Goal: Task Accomplishment & Management: Use online tool/utility

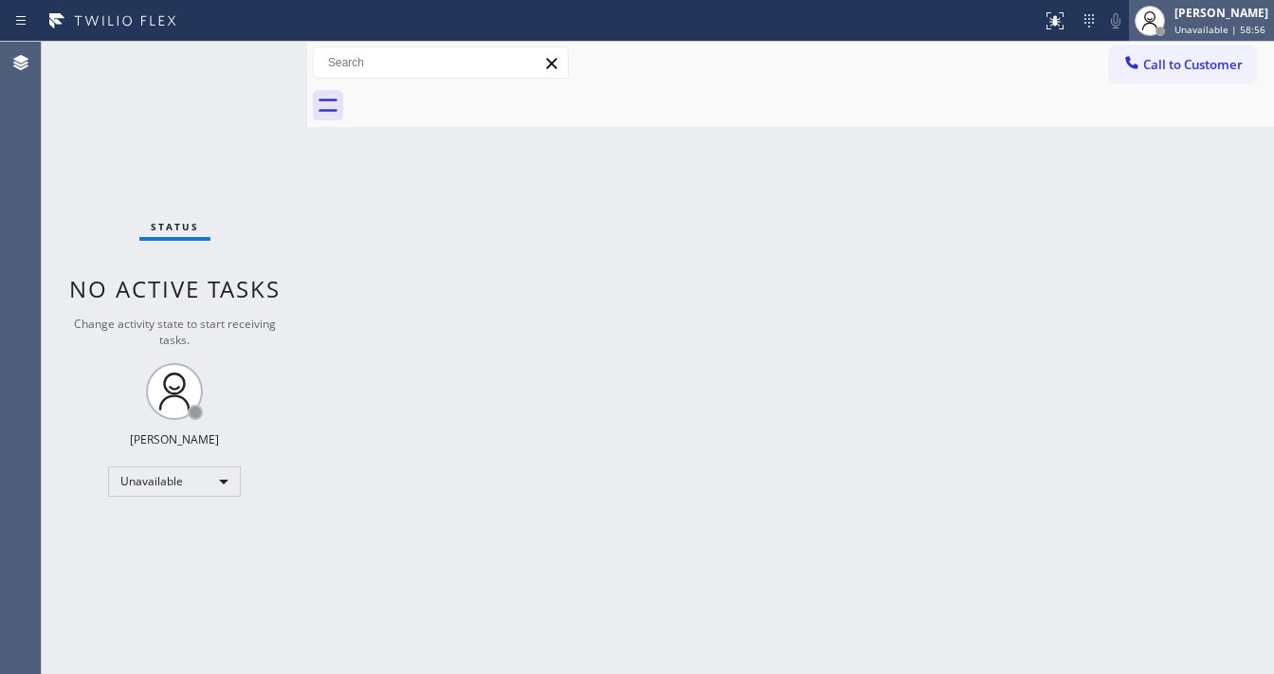
click at [1227, 3] on div "[PERSON_NAME] Unavailable | 58:56" at bounding box center [1201, 21] width 145 height 42
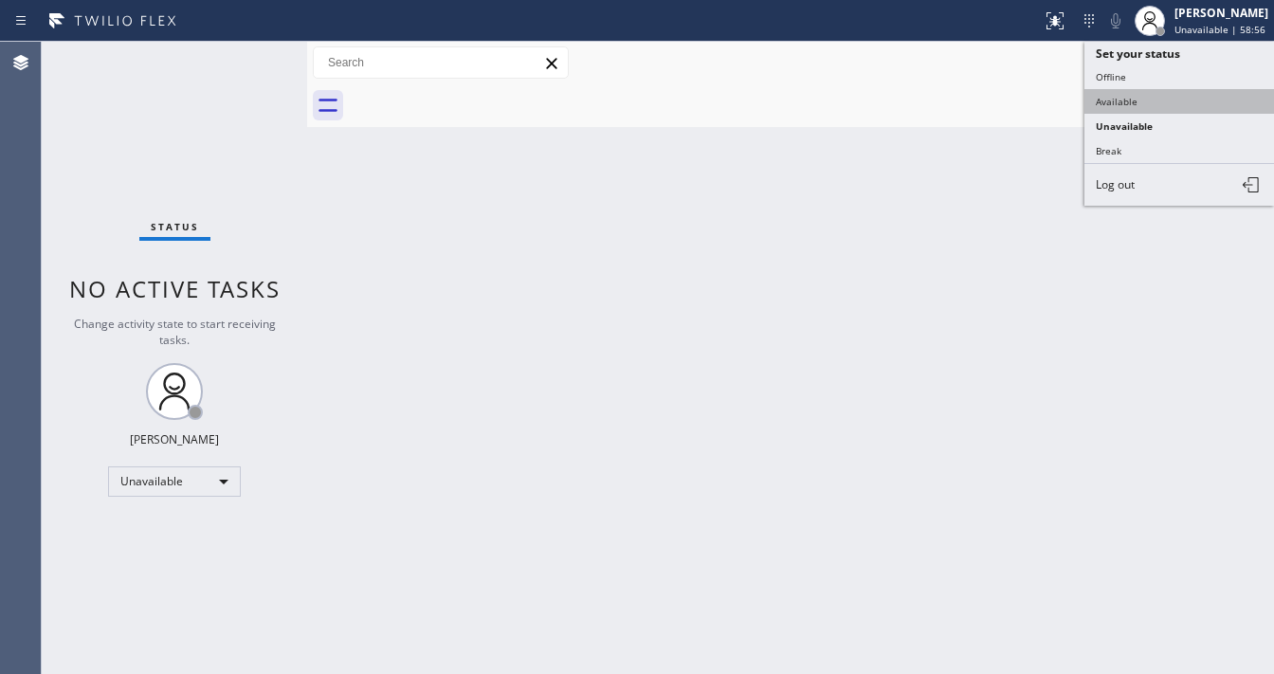
click at [1154, 89] on button "Available" at bounding box center [1180, 101] width 190 height 25
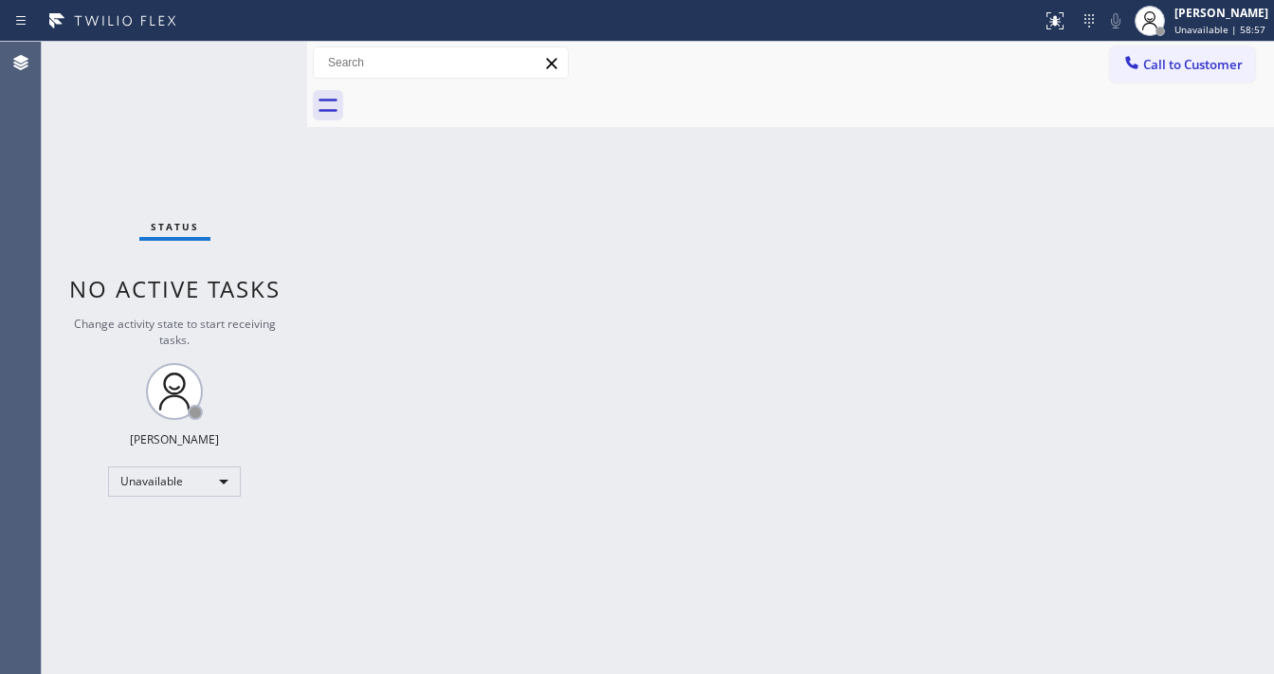
drag, startPoint x: 686, startPoint y: 382, endPoint x: 623, endPoint y: 389, distance: 62.9
click at [686, 362] on div "Back to Dashboard Change Sender ID Customers Technicians Select a contact Outbo…" at bounding box center [790, 358] width 967 height 632
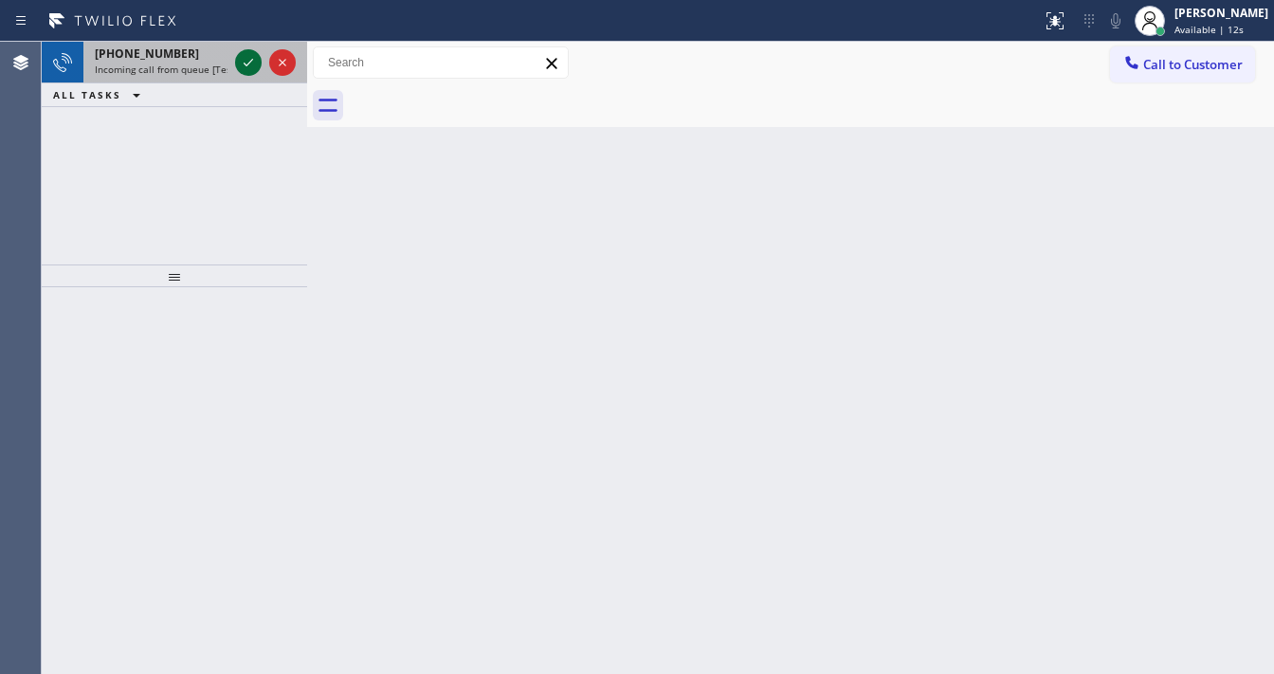
click at [245, 68] on icon at bounding box center [248, 62] width 23 height 23
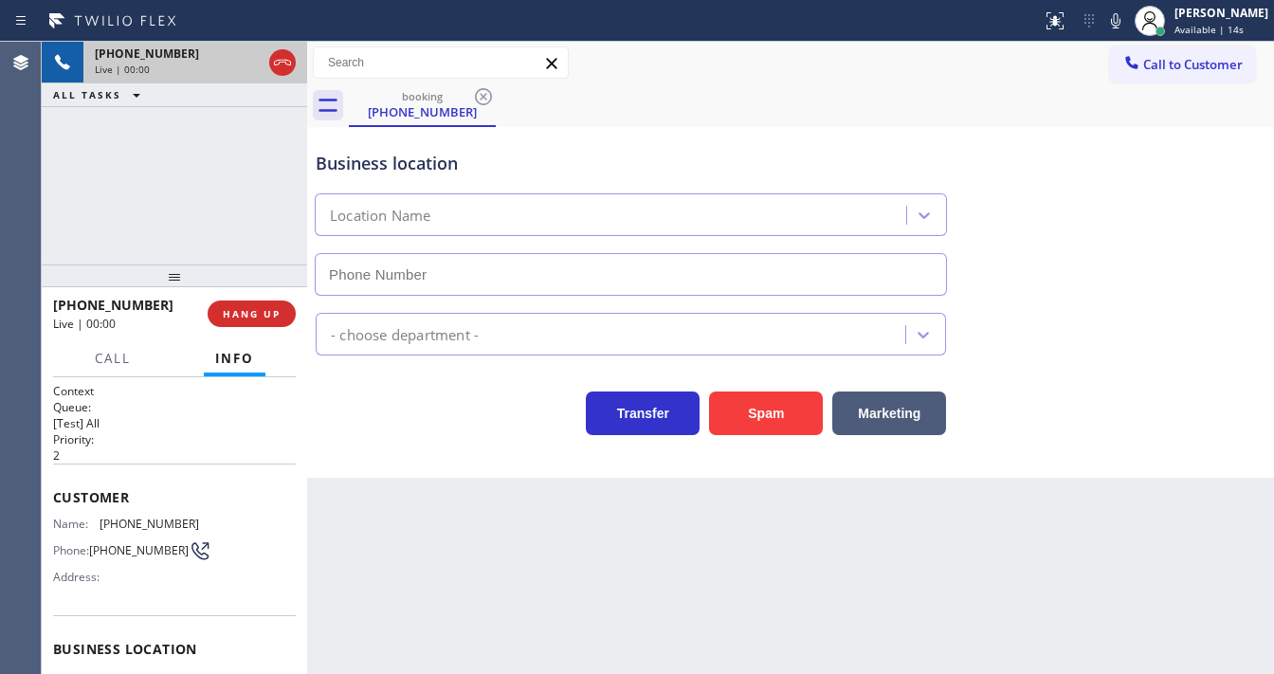
type input "[PHONE_NUMBER]"
click at [616, 84] on div "booking [PHONE_NUMBER]" at bounding box center [811, 105] width 925 height 43
click at [746, 411] on button "Spam" at bounding box center [766, 414] width 114 height 44
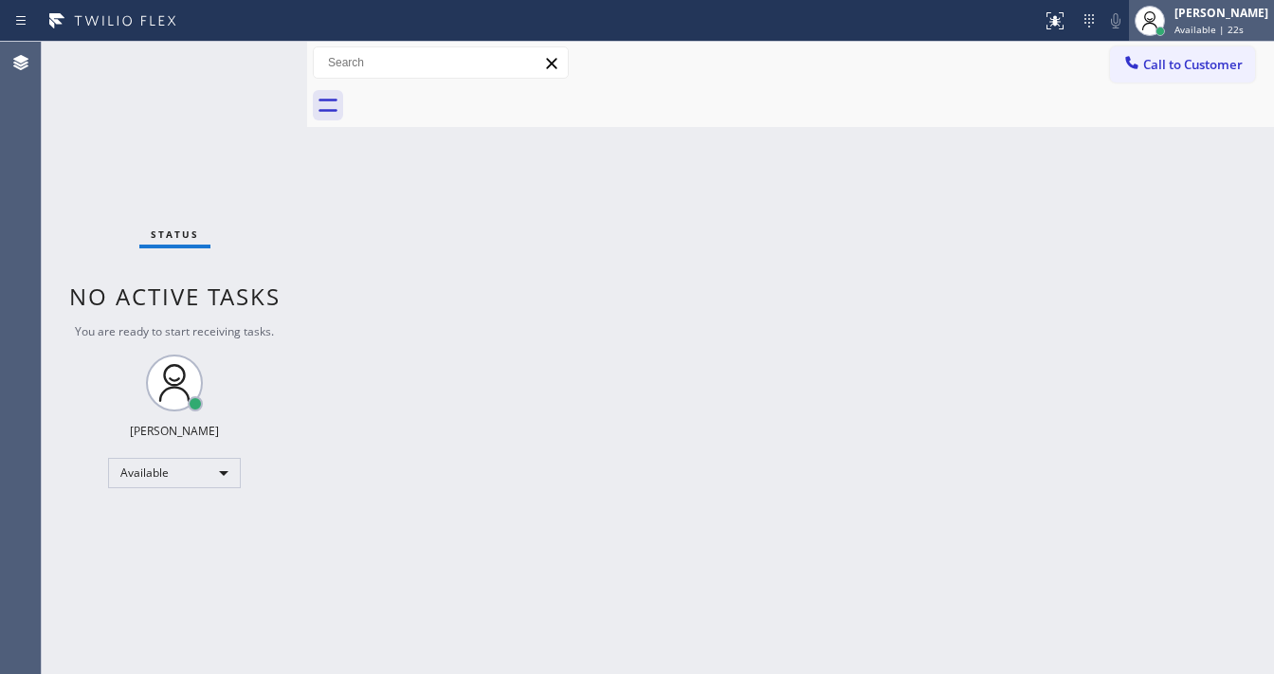
click at [1211, 35] on div "[PERSON_NAME] Available | 22s" at bounding box center [1222, 20] width 103 height 33
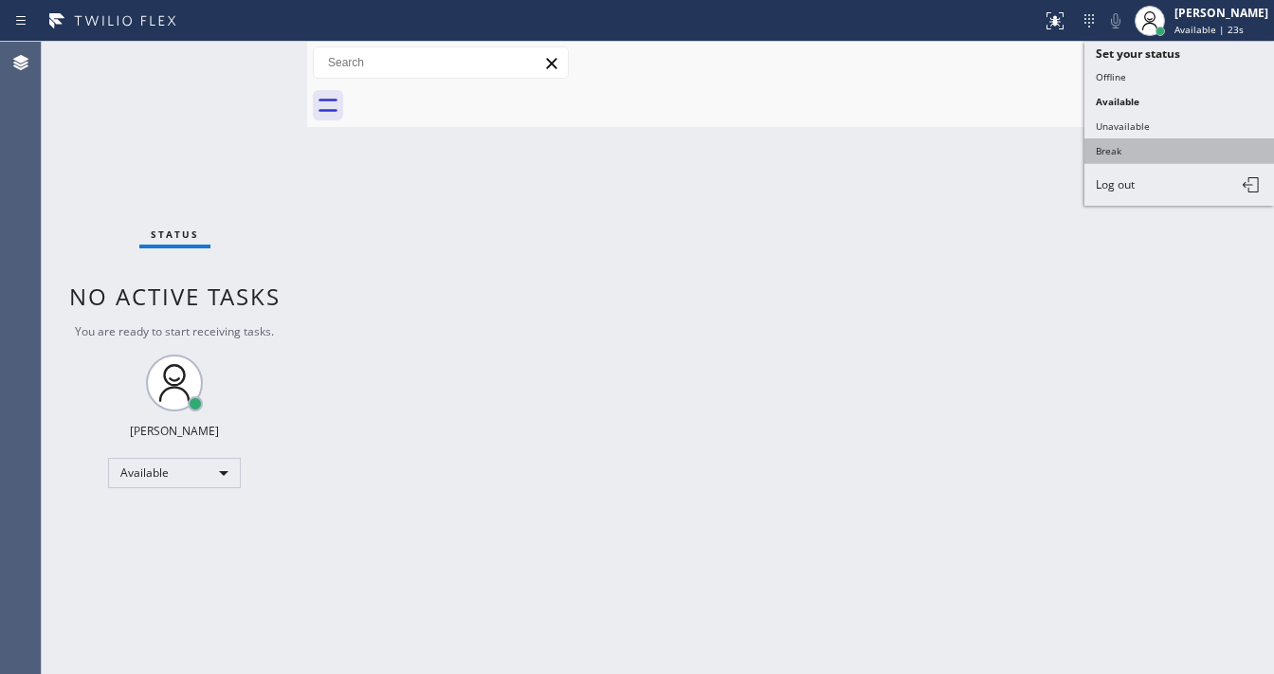
click at [1157, 138] on button "Break" at bounding box center [1180, 150] width 190 height 25
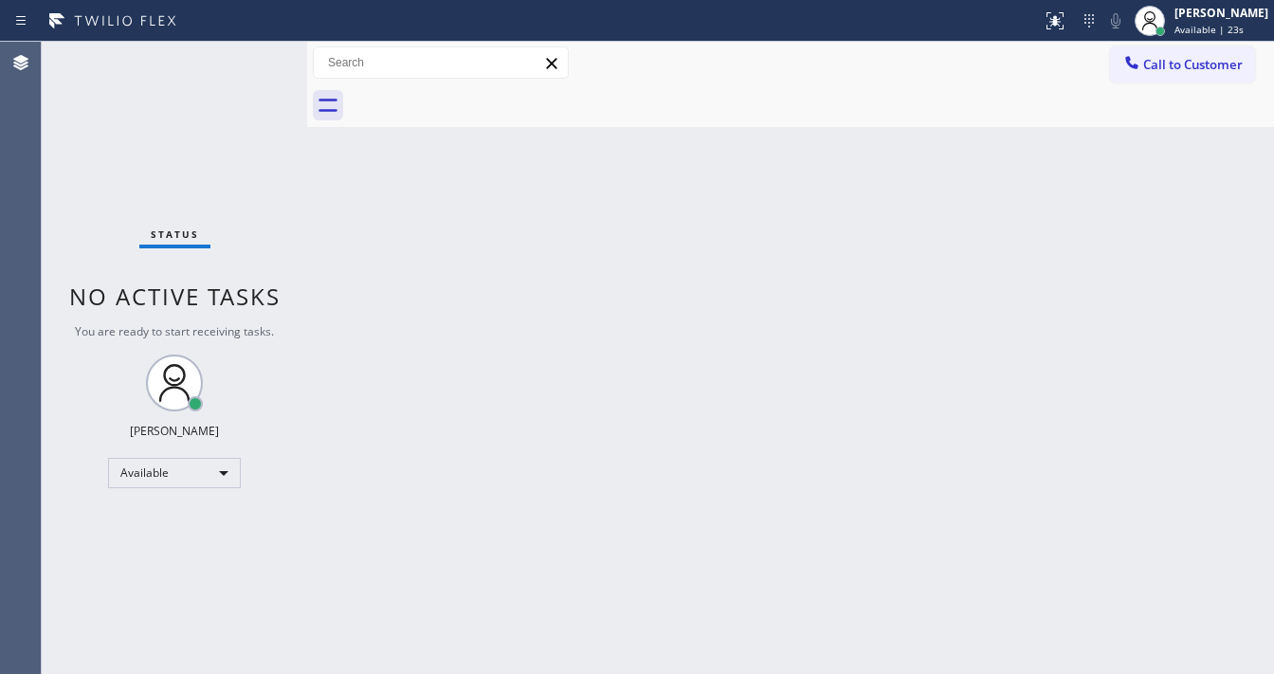
click at [737, 320] on div "Back to Dashboard Change Sender ID Customers Technicians Select a contact Outbo…" at bounding box center [790, 358] width 967 height 632
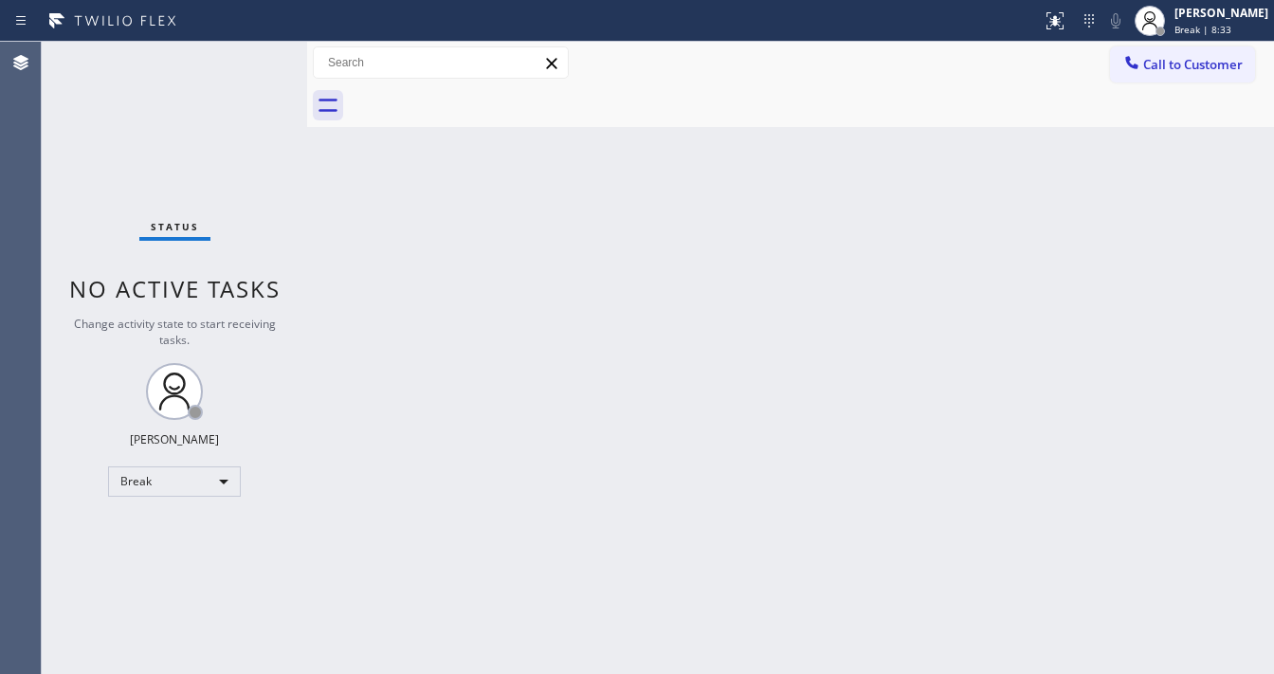
click at [61, 426] on div "Status No active tasks Change activity state to start receiving tasks. [PERSON_…" at bounding box center [174, 358] width 265 height 632
